Goal: Information Seeking & Learning: Understand process/instructions

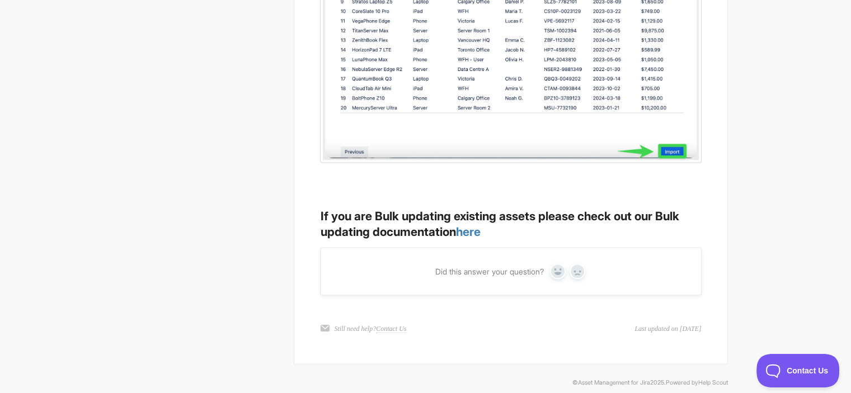
scroll to position [2156, 0]
click at [473, 225] on link "here" at bounding box center [468, 232] width 25 height 14
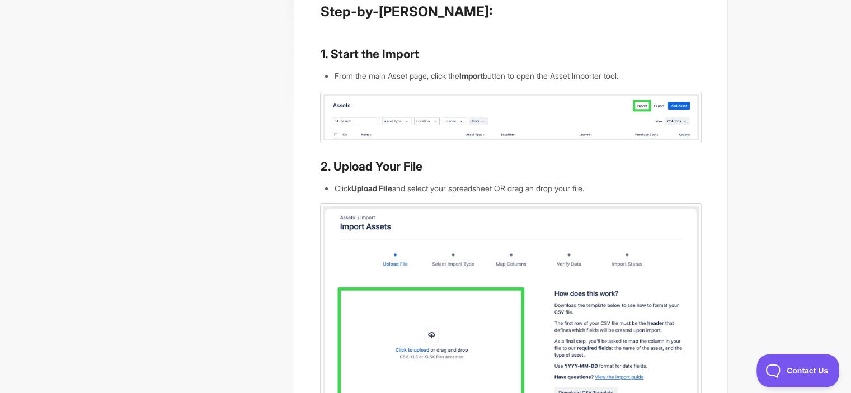
scroll to position [0, 0]
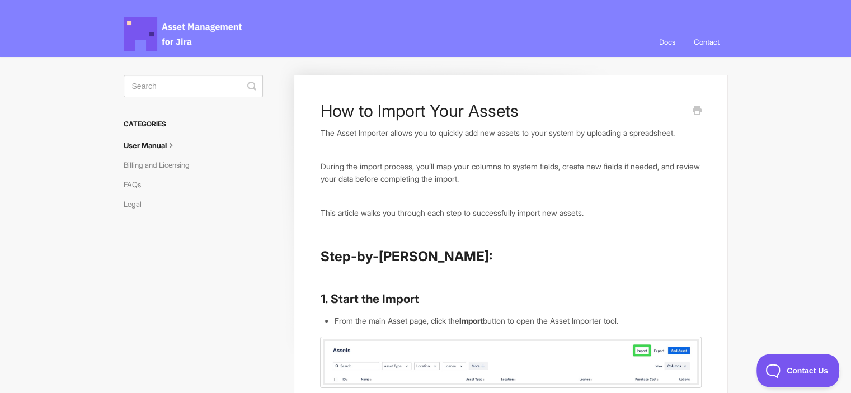
click at [712, 43] on link "Contact" at bounding box center [706, 42] width 43 height 30
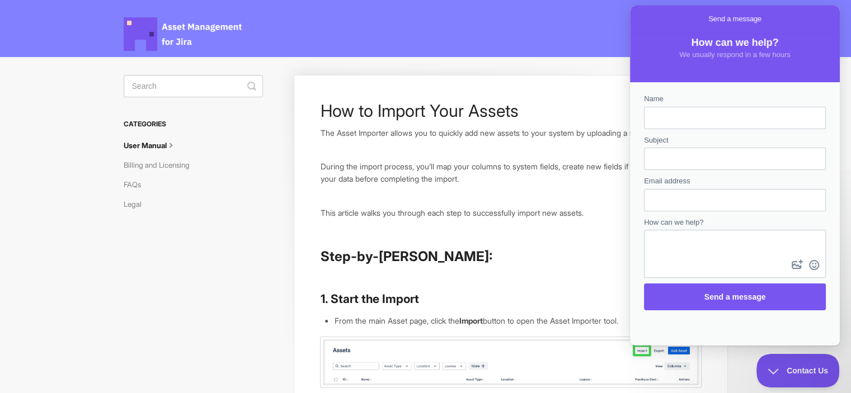
click at [145, 38] on span "Asset Management for Jira Docs" at bounding box center [184, 34] width 120 height 34
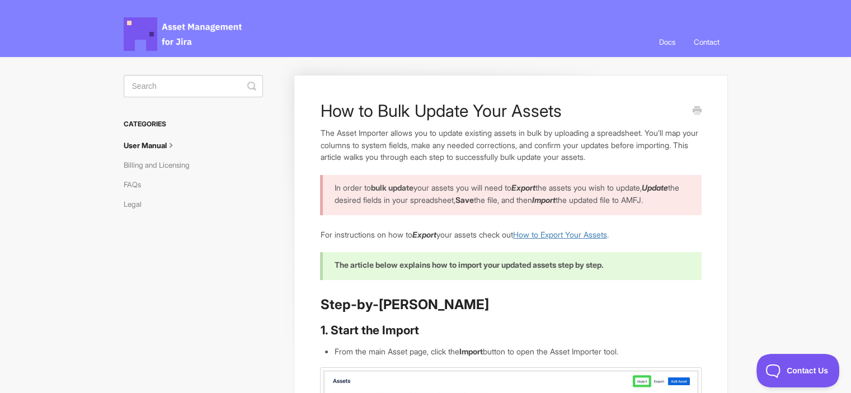
click at [571, 240] on link "How to Export Your Assets" at bounding box center [560, 235] width 94 height 10
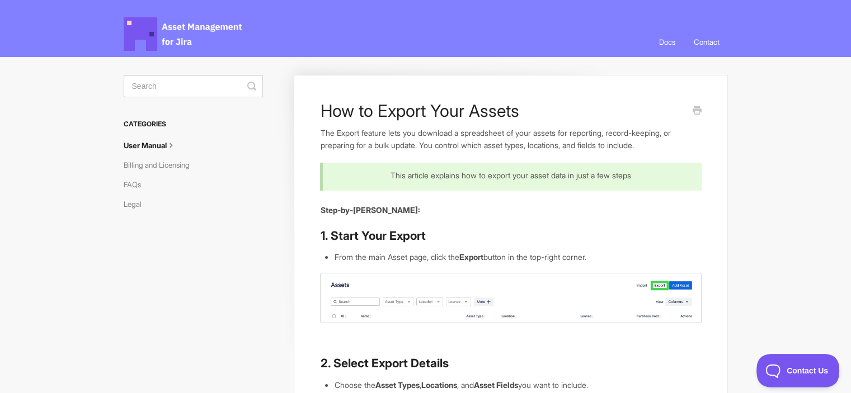
click at [138, 133] on h3 "Categories" at bounding box center [193, 124] width 139 height 20
click at [167, 30] on span "Asset Management for Jira Docs" at bounding box center [184, 34] width 120 height 34
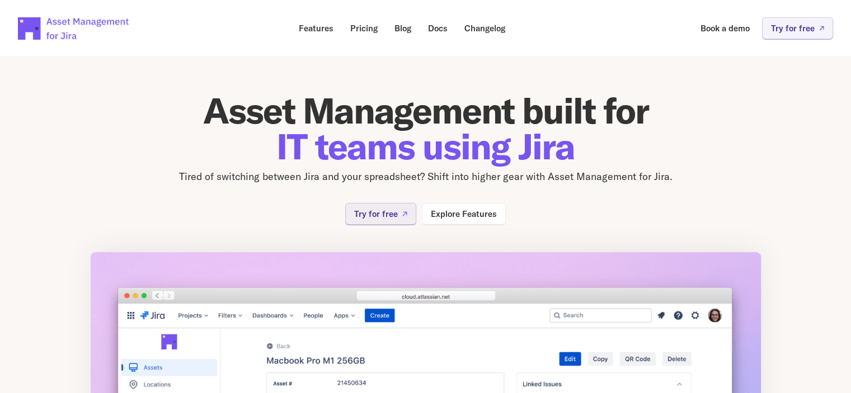
click at [83, 27] on img at bounding box center [74, 28] width 112 height 39
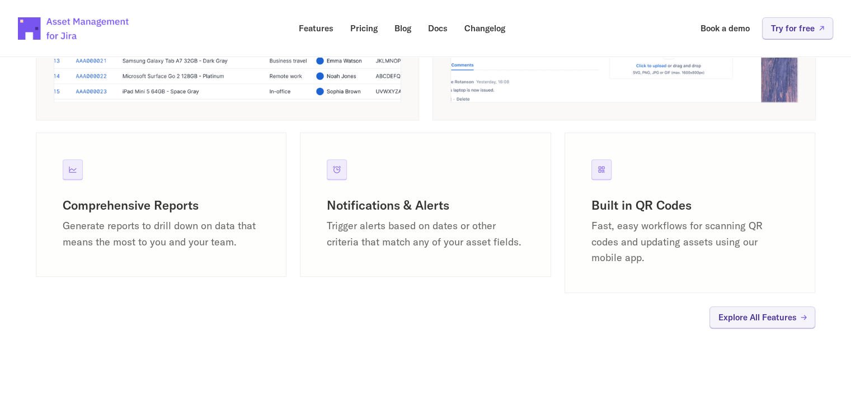
scroll to position [2337, 0]
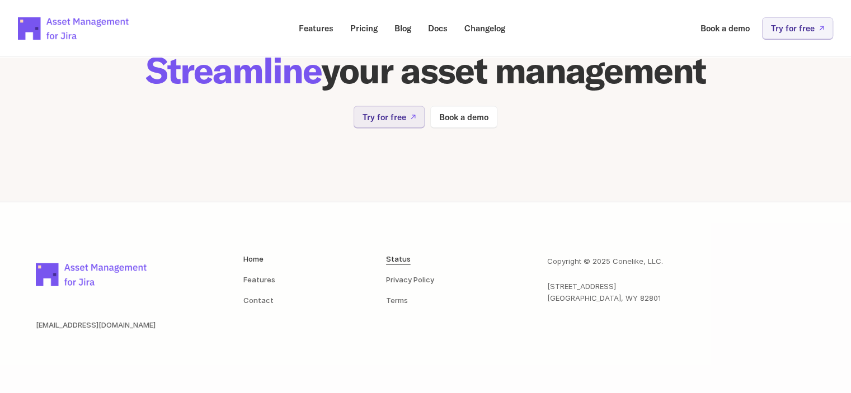
click at [407, 261] on link "Status" at bounding box center [398, 259] width 25 height 9
